Goal: Transaction & Acquisition: Purchase product/service

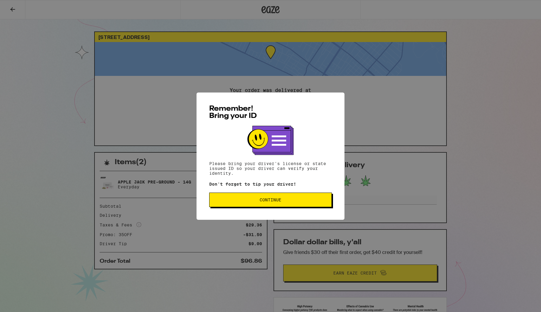
click at [251, 196] on button "Continue" at bounding box center [270, 199] width 123 height 14
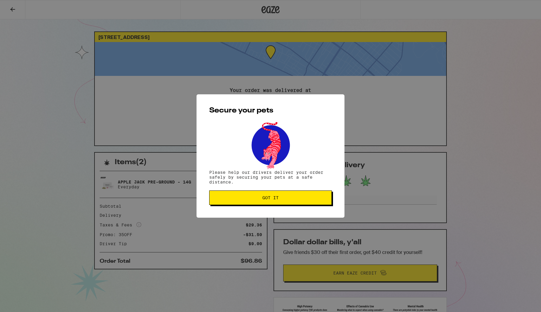
click at [251, 196] on span "Got it" at bounding box center [270, 197] width 112 height 4
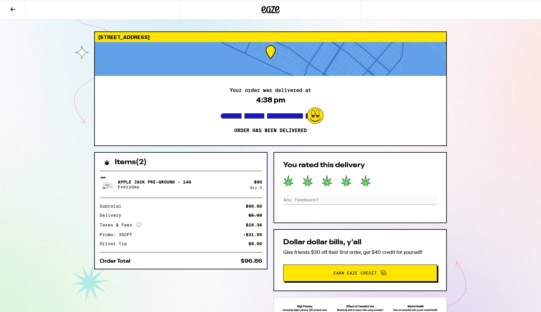
click at [265, 9] on icon at bounding box center [264, 9] width 5 height 7
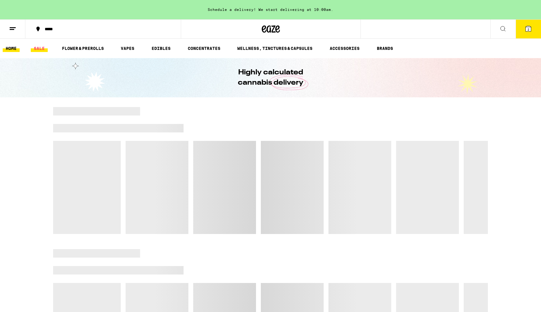
click at [44, 51] on link "SALE" at bounding box center [39, 48] width 17 height 7
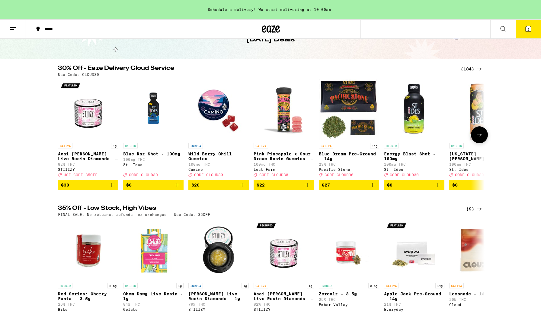
scroll to position [17, 0]
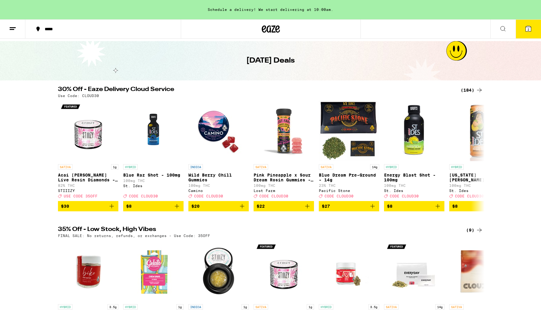
click at [468, 89] on div "(184)" at bounding box center [472, 89] width 22 height 7
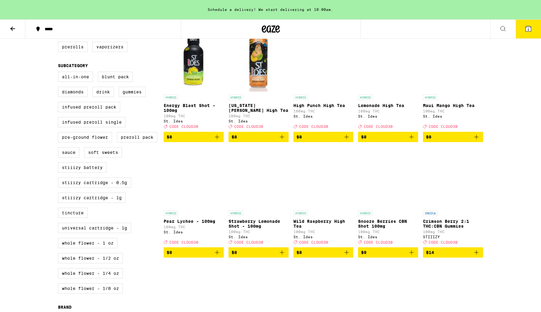
scroll to position [197, 0]
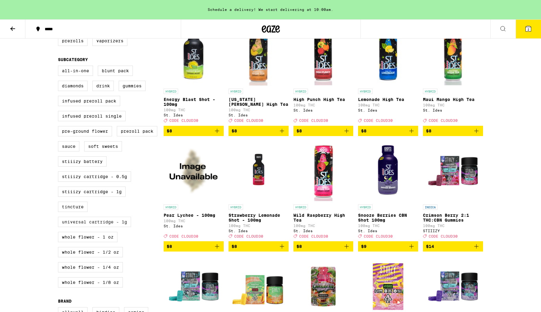
click at [123, 227] on label "Universal Cartridge - 1g" at bounding box center [94, 222] width 73 height 10
click at [59, 67] on input "Universal Cartridge - 1g" at bounding box center [59, 66] width 0 height 0
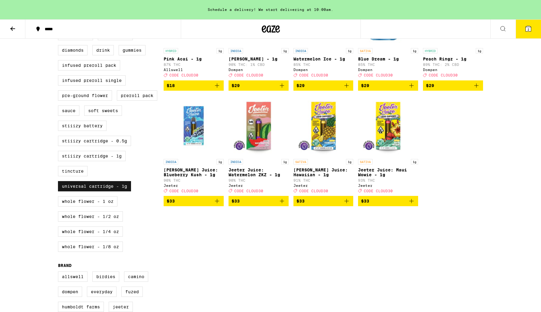
scroll to position [246, 0]
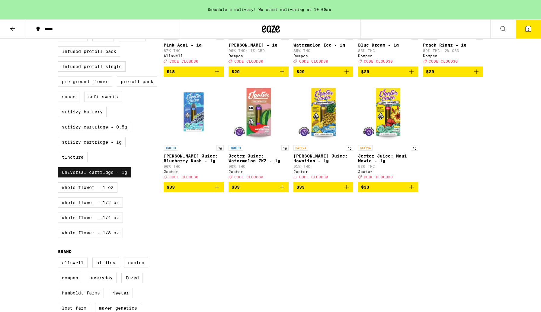
click at [107, 177] on label "Universal Cartridge - 1g" at bounding box center [94, 172] width 73 height 10
click at [59, 17] on input "Universal Cartridge - 1g" at bounding box center [59, 17] width 0 height 0
checkbox input "false"
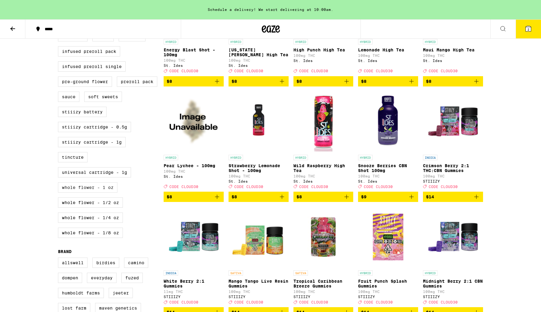
click at [106, 192] on label "Whole Flower - 1 oz" at bounding box center [87, 187] width 59 height 10
click at [59, 17] on input "Whole Flower - 1 oz" at bounding box center [59, 17] width 0 height 0
checkbox input "true"
